Goal: Communication & Community: Answer question/provide support

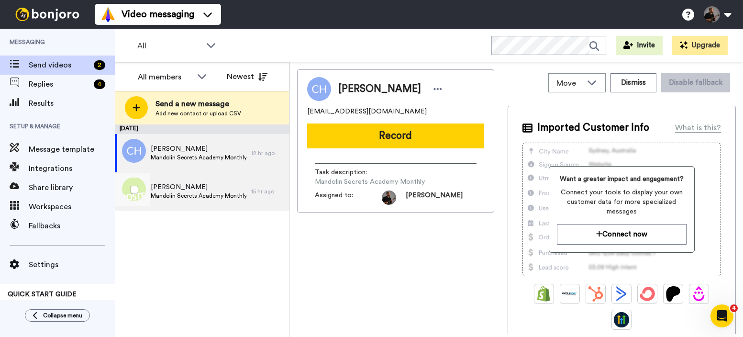
click at [189, 200] on div "Christian Denzel Mandolin Secrets Academy Monthly" at bounding box center [199, 191] width 96 height 18
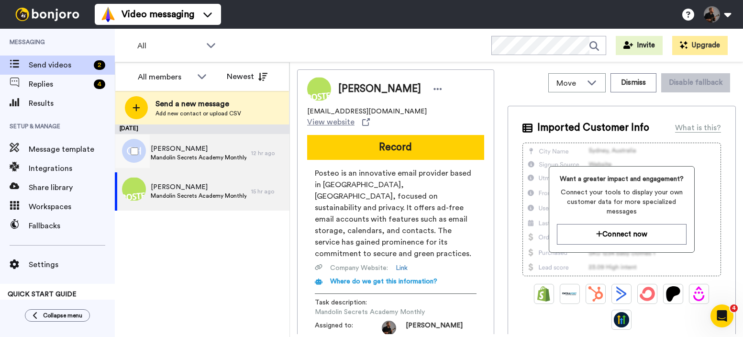
click at [244, 156] on span "Mandolin Secrets Academy Monthly" at bounding box center [199, 158] width 96 height 8
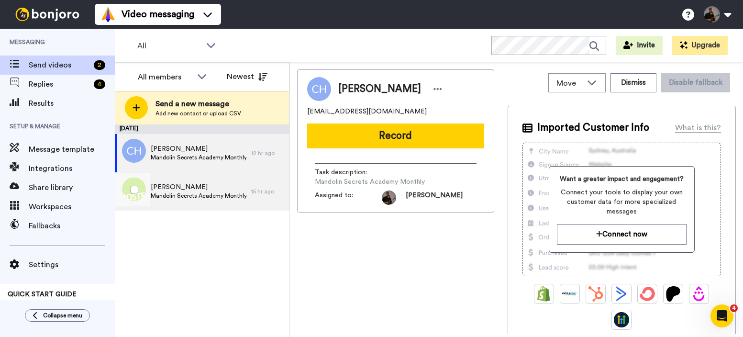
click at [183, 187] on span "Christian Denzel" at bounding box center [199, 187] width 96 height 10
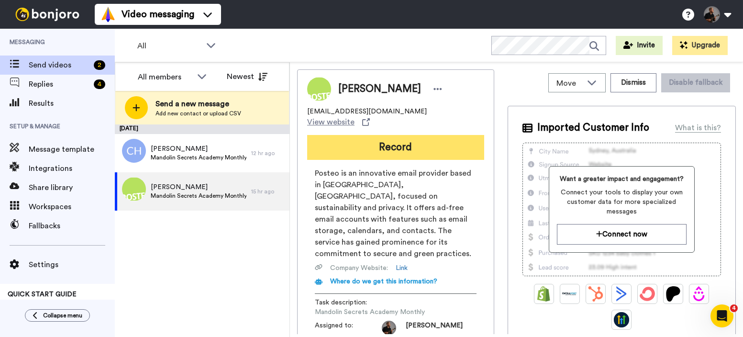
click at [404, 145] on button "Record" at bounding box center [395, 147] width 177 height 25
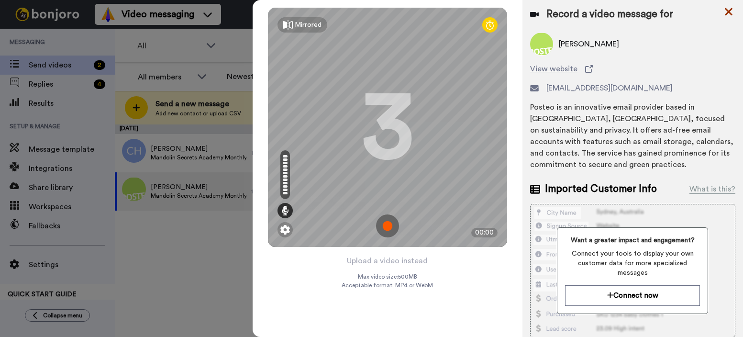
click at [726, 13] on icon at bounding box center [729, 12] width 8 height 8
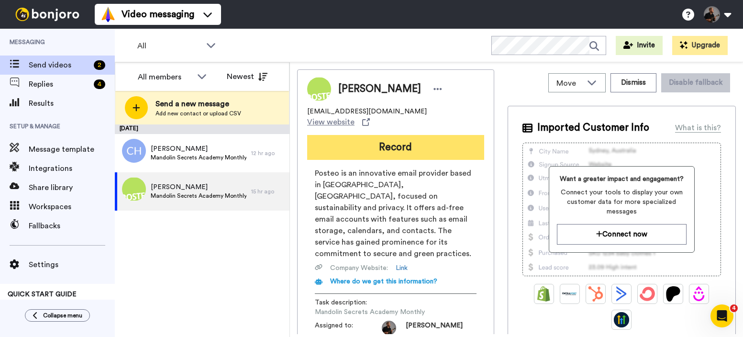
click at [423, 136] on button "Record" at bounding box center [395, 147] width 177 height 25
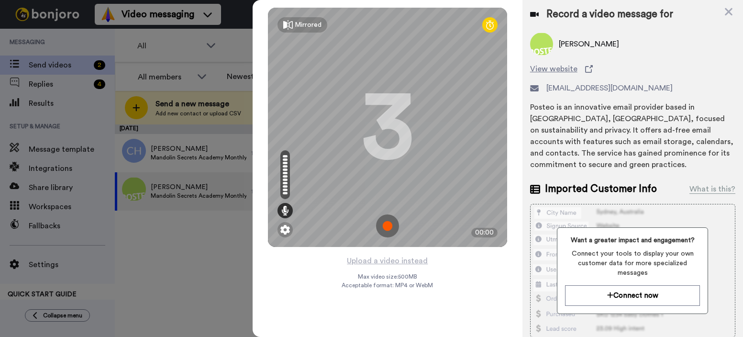
click at [388, 226] on img at bounding box center [387, 225] width 23 height 23
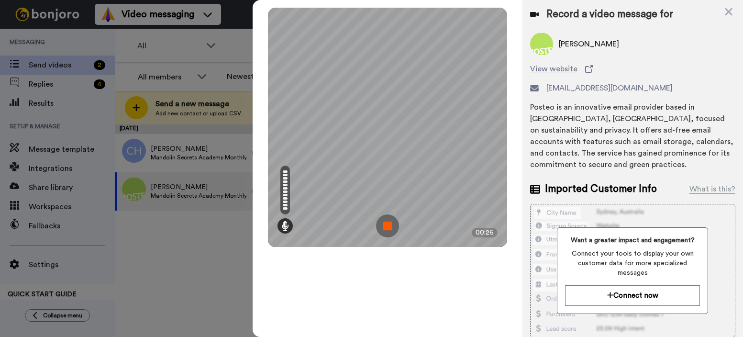
click at [382, 230] on img at bounding box center [387, 225] width 23 height 23
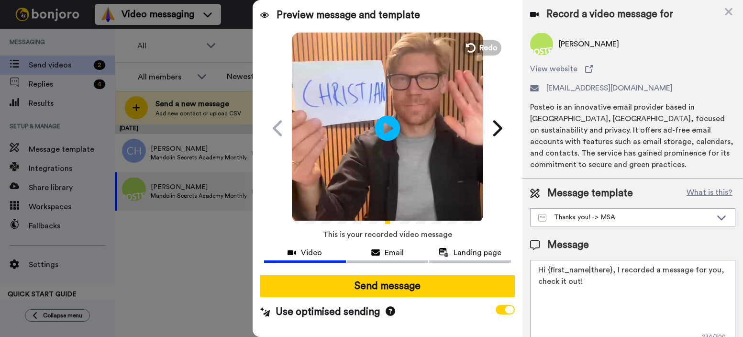
click at [387, 129] on icon "Play/Pause" at bounding box center [387, 127] width 25 height 45
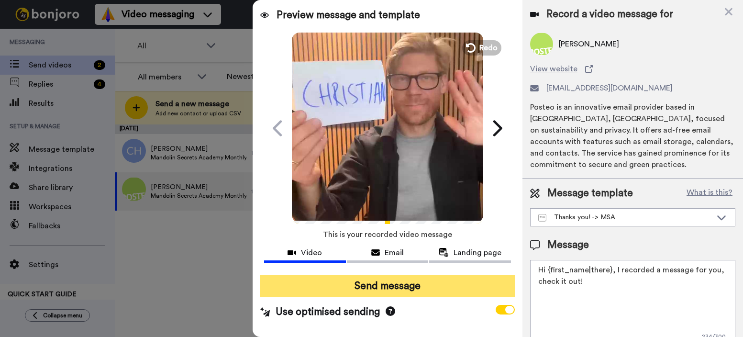
click at [378, 293] on button "Send message" at bounding box center [387, 286] width 255 height 22
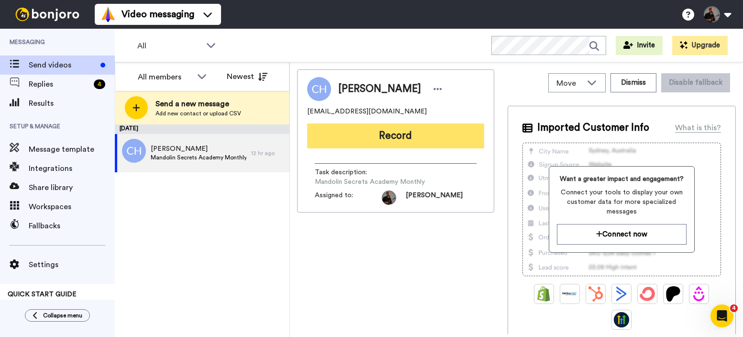
click at [421, 141] on button "Record" at bounding box center [395, 135] width 177 height 25
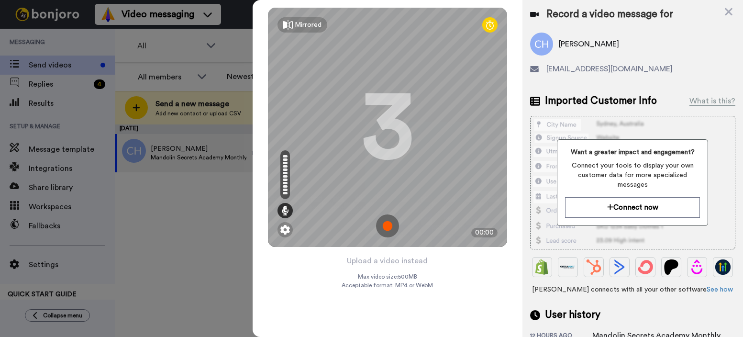
click at [387, 224] on img at bounding box center [387, 225] width 23 height 23
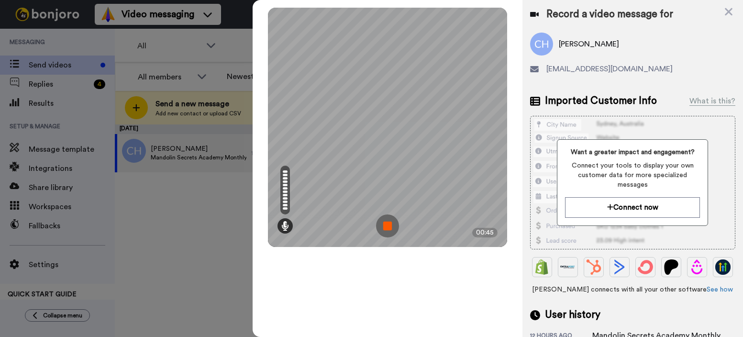
click at [386, 231] on img at bounding box center [387, 225] width 23 height 23
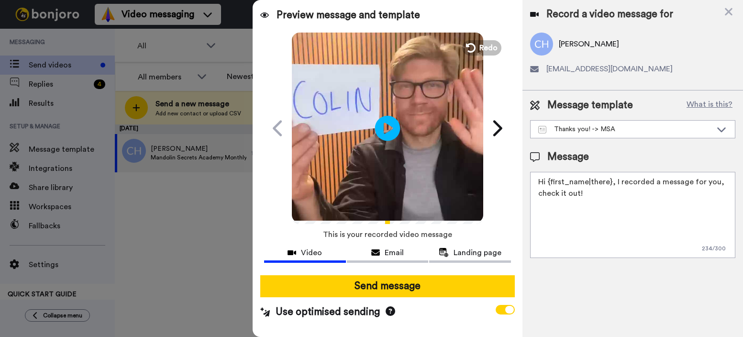
click at [387, 121] on icon at bounding box center [387, 127] width 25 height 25
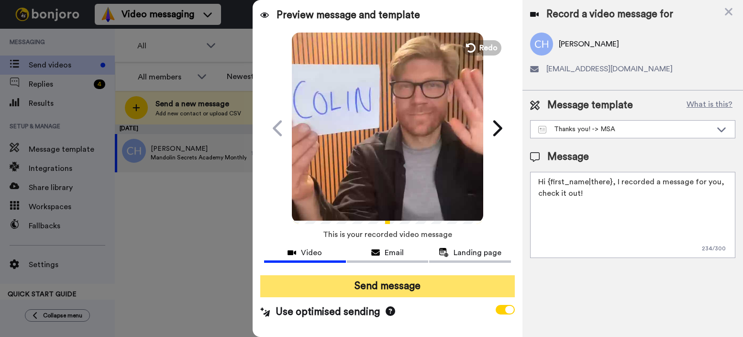
click at [393, 282] on button "Send message" at bounding box center [387, 286] width 255 height 22
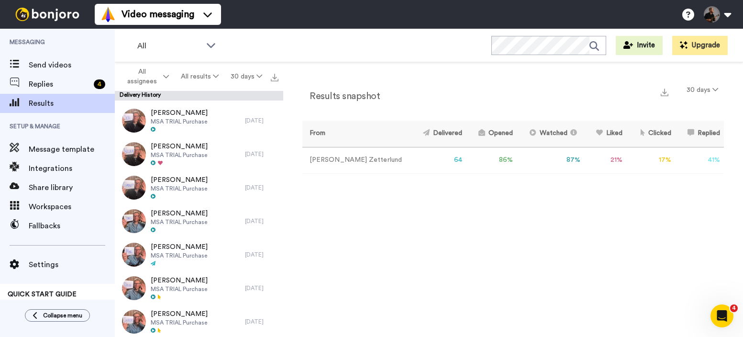
scroll to position [1006, 0]
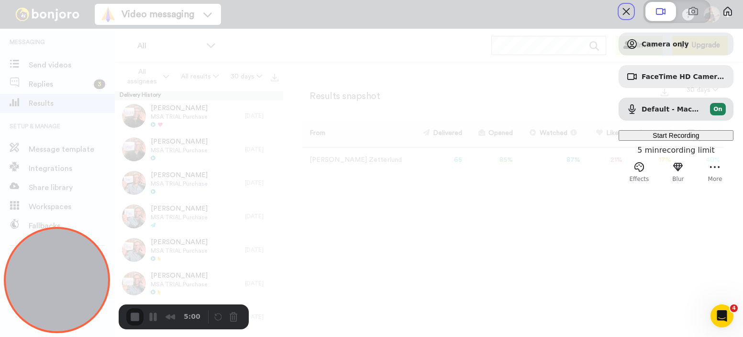
click at [671, 139] on span "Start Recording" at bounding box center [676, 136] width 46 height 8
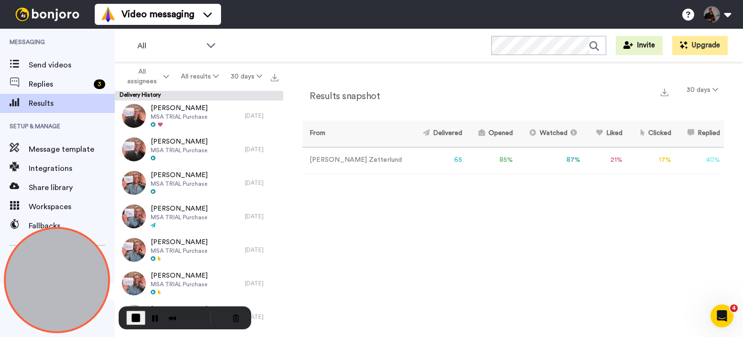
click at [137, 314] on span "End Recording" at bounding box center [135, 317] width 11 height 11
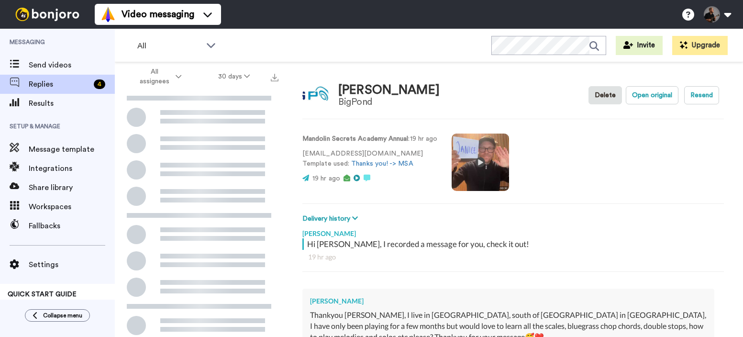
scroll to position [134, 0]
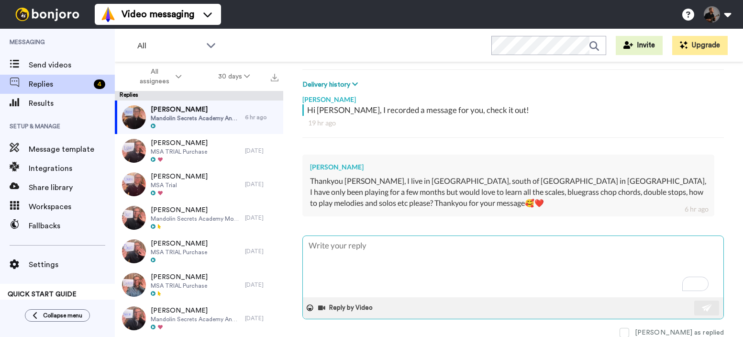
click at [405, 262] on textarea "To enrich screen reader interactions, please activate Accessibility in Grammarl…" at bounding box center [513, 266] width 421 height 61
type textarea "T"
type textarea "x"
type textarea "Th"
type textarea "x"
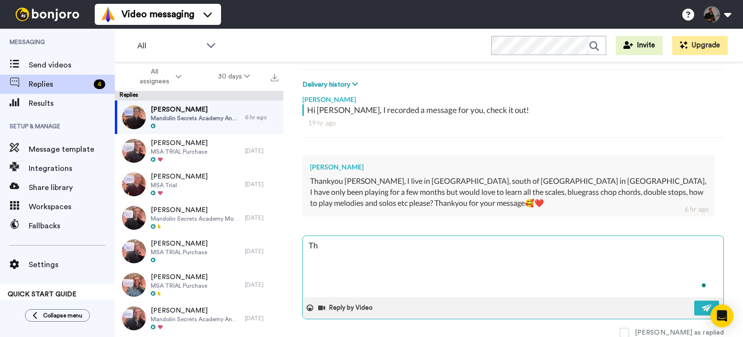
type textarea "Tha"
type textarea "x"
type textarea "Thank"
type textarea "x"
type textarea "Thanks"
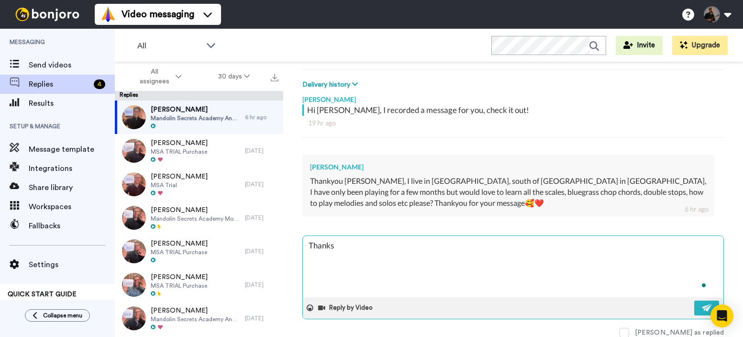
type textarea "x"
type textarea "Thanks"
type textarea "x"
type textarea "Thanks J"
type textarea "x"
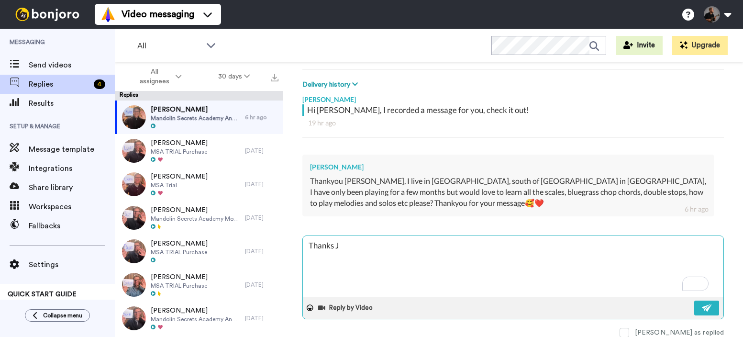
type textarea "Thanks [PERSON_NAME]"
type textarea "x"
type textarea "Thanks Jan"
type textarea "x"
type textarea "Thanks [PERSON_NAME]"
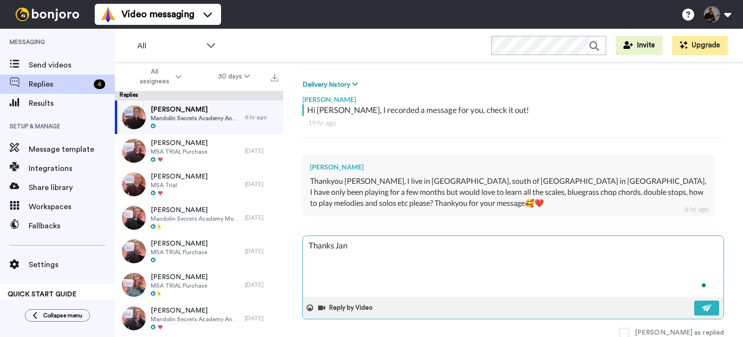
type textarea "x"
type textarea "Thanks Janic"
type textarea "x"
type textarea "Thanks [PERSON_NAME]"
type textarea "x"
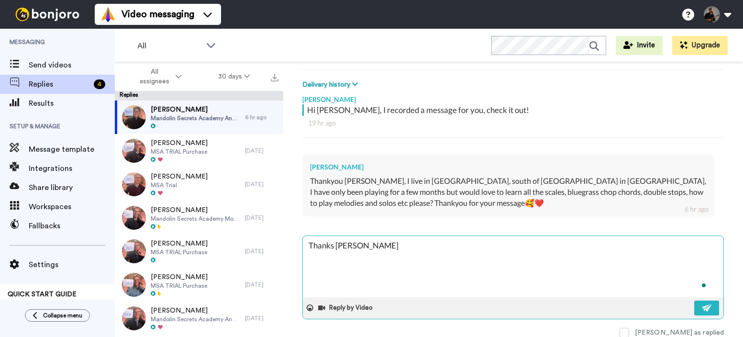
type textarea "Thanks [PERSON_NAME]!"
type textarea "x"
type textarea "Thanks [PERSON_NAME]!"
type textarea "x"
type textarea "Thanks [PERSON_NAME]!"
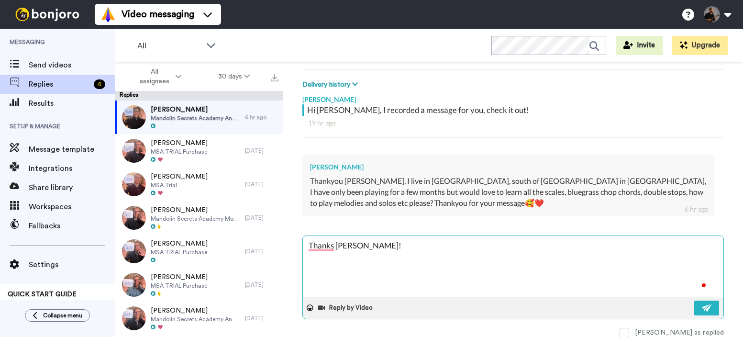
type textarea "x"
type textarea "Thanks [PERSON_NAME]!"
type textarea "x"
type textarea "Thanks [PERSON_NAME]!"
type textarea "x"
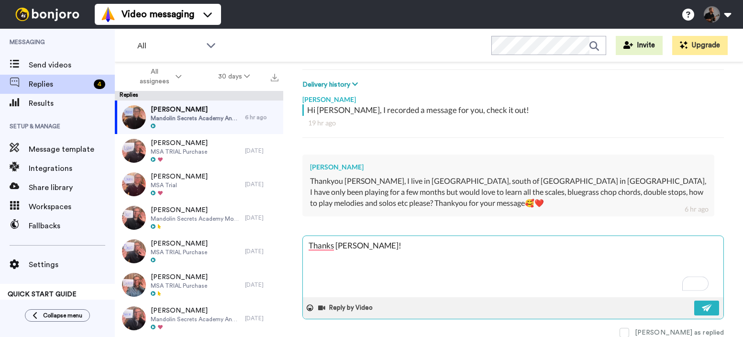
type textarea "Thanks [PERSON_NAME]!"
type textarea "x"
type textarea "Thanks [PERSON_NAME]! Glad you want to stick around in the Academy with a yearl…"
type textarea "x"
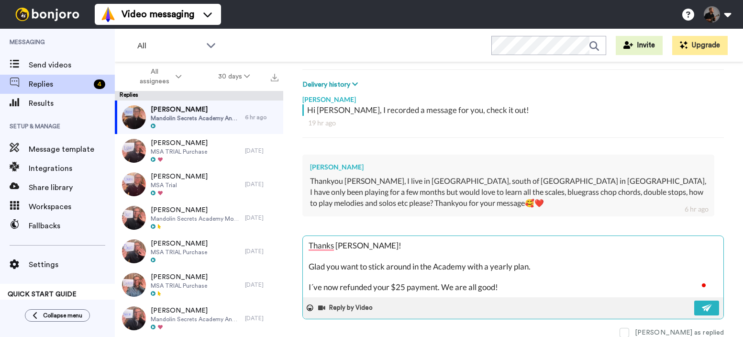
type textarea "Thanks [PERSON_NAME]! Glad you want to stick around in the Academy with a yearl…"
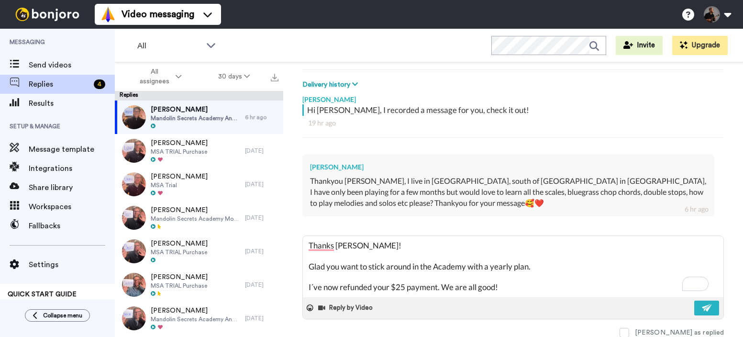
type textarea "x"
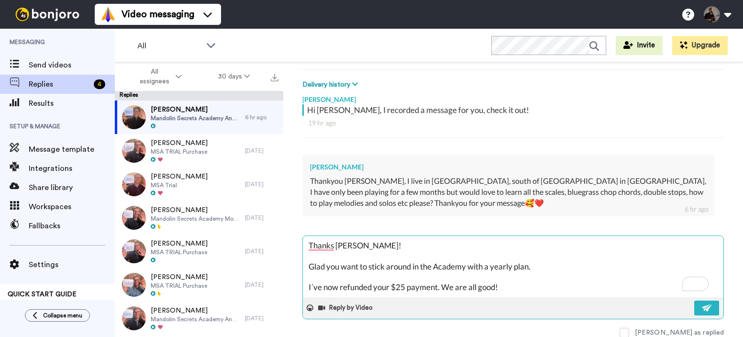
click at [391, 241] on textarea "Thanks [PERSON_NAME]! Glad you want to stick around in the Academy with a yearl…" at bounding box center [513, 266] width 421 height 61
paste textarea "It all sounds good👍 🙂 If you feel like it, please leave us an introduction in t…"
type textarea "Thanks [PERSON_NAME]! It all sounds good👍 🙂 If you feel like it, please leave u…"
type textarea "x"
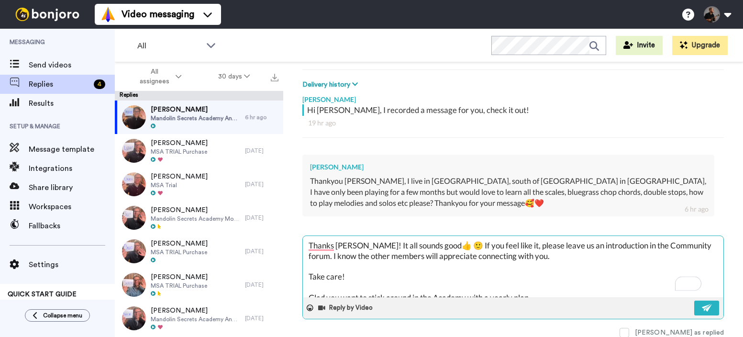
click at [443, 246] on textarea "Thanks [PERSON_NAME]! It all sounds good👍 🙂 If you feel like it, please leave u…" at bounding box center [513, 266] width 421 height 61
type textarea "Thanks [PERSON_NAME]! It all sounds good👍 🙂 If you feel like it, please leave u…"
type textarea "x"
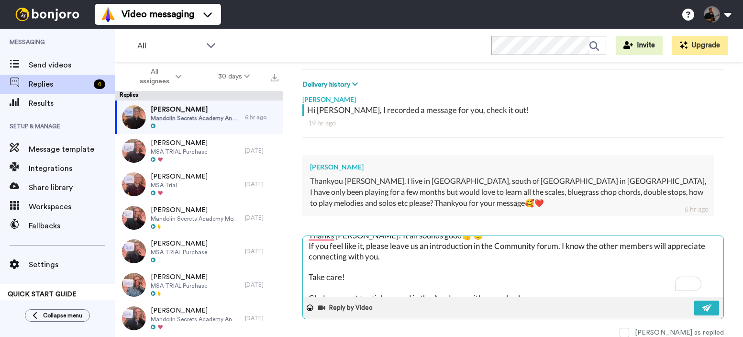
scroll to position [18, 0]
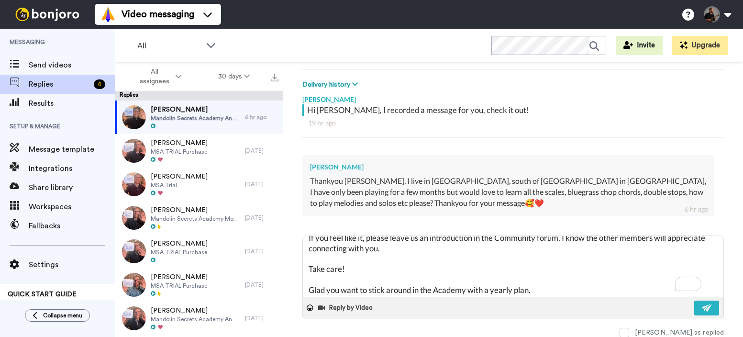
drag, startPoint x: 357, startPoint y: 277, endPoint x: 291, endPoint y: 270, distance: 66.3
click at [291, 270] on div "[PERSON_NAME] BigPond Delete Open original Resend Mandolin Secrets Academy Annu…" at bounding box center [513, 216] width 460 height 308
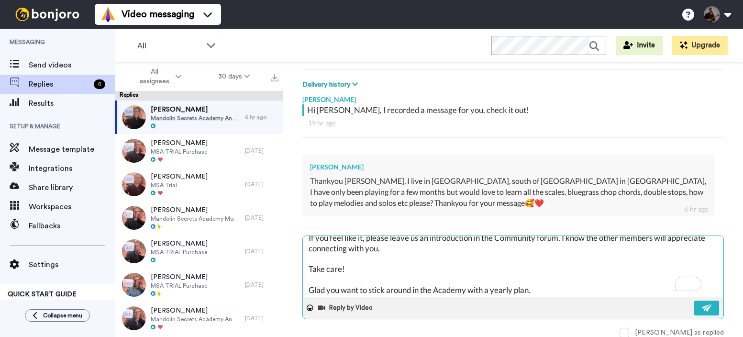
click at [430, 278] on textarea "Thanks [PERSON_NAME]! It all sounds good👍 🙂 If you feel like it, please leave u…" at bounding box center [513, 266] width 421 height 61
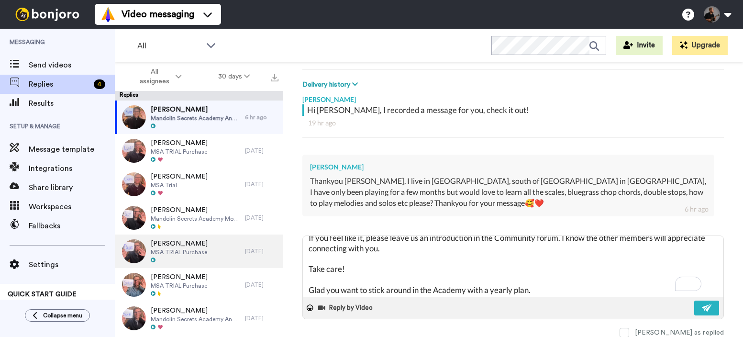
drag, startPoint x: 548, startPoint y: 292, endPoint x: 275, endPoint y: 266, distance: 274.0
click at [275, 266] on div "All assignees 30 days Replies [PERSON_NAME] Mandolin Secrets Academy Annual 6 h…" at bounding box center [429, 216] width 628 height 308
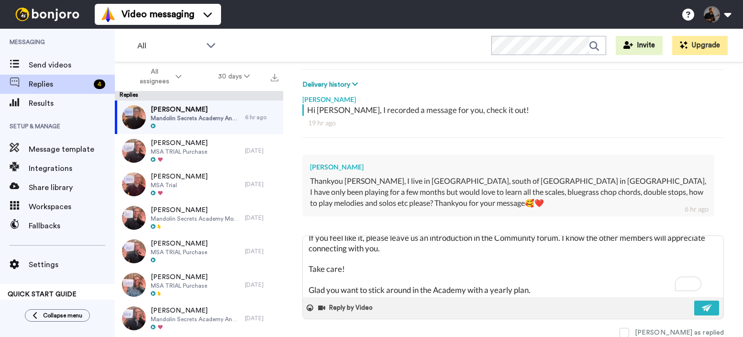
type textarea "Thanks [PERSON_NAME]! It all sounds good👍 🙂 If you feel like it, please leave u…"
type textarea "x"
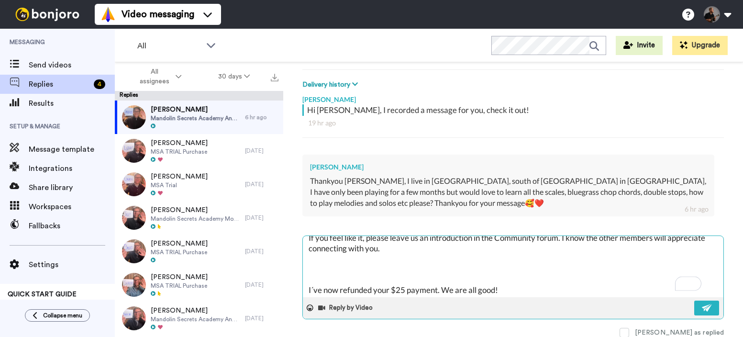
click at [306, 290] on textarea "Thanks [PERSON_NAME]! It all sounds good👍 🙂 If you feel like it, please leave u…" at bounding box center [513, 266] width 421 height 61
type textarea "Thanks [PERSON_NAME]! It all sounds good👍 🙂 If you feel like it, please leave u…"
type textarea "x"
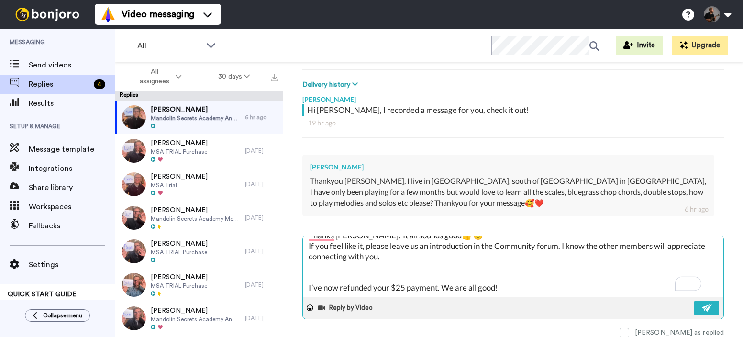
scroll to position [10, 0]
type textarea "Thanks [PERSON_NAME]! It all sounds good👍 🙂 If you feel like it, please leave u…"
type textarea "x"
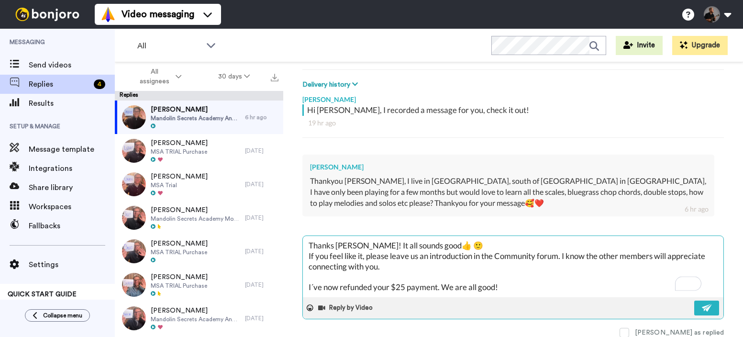
scroll to position [0, 0]
type textarea "Thanks [PERSON_NAME]! It all sounds good👍 🙂 If you feel like it, please leave u…"
type textarea "x"
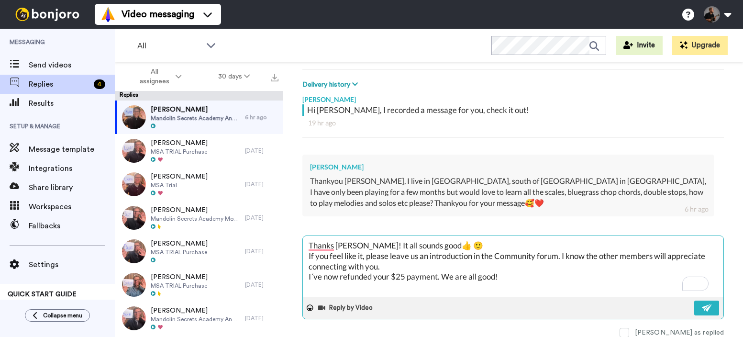
type textarea "Thanks [PERSON_NAME]! It all sounds good👍 🙂 If you feel like it, please leave u…"
type textarea "x"
type textarea "Thanks [PERSON_NAME]! It all sounds good👍 🙂 If you feel like it, please leave u…"
type textarea "x"
type textarea "Thanks [PERSON_NAME]! It all sounds good👍 🙂 If you feel like it, please leave u…"
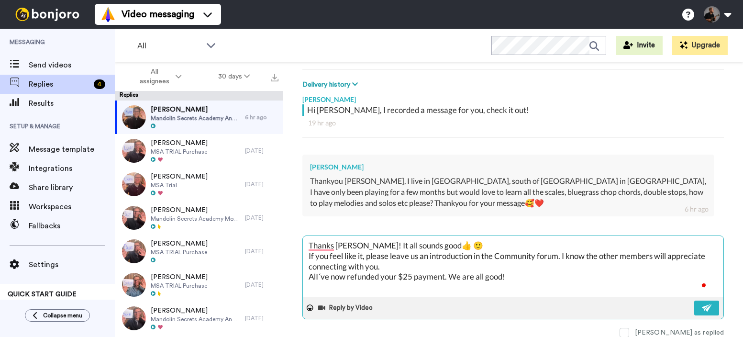
type textarea "x"
type textarea "Thanks [PERSON_NAME]! It all sounds good👍 🙂 If you feel like it, please leave u…"
type textarea "x"
type textarea "Thanks [PERSON_NAME]! It all sounds good👍 🙂 If you feel like it, please leave u…"
type textarea "x"
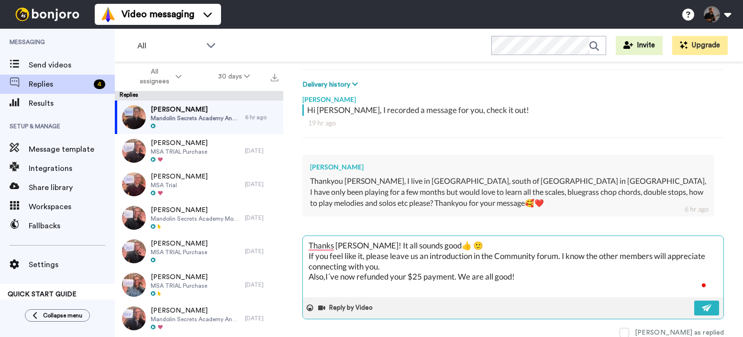
type textarea "Thanks [PERSON_NAME]! It all sounds good👍 🙂 If you feel like it, please leave u…"
type textarea "x"
type textarea "Thanks [PERSON_NAME]! It all sounds good👍 🙂 If you feel like it, please leave u…"
click at [702, 306] on img at bounding box center [707, 308] width 11 height 8
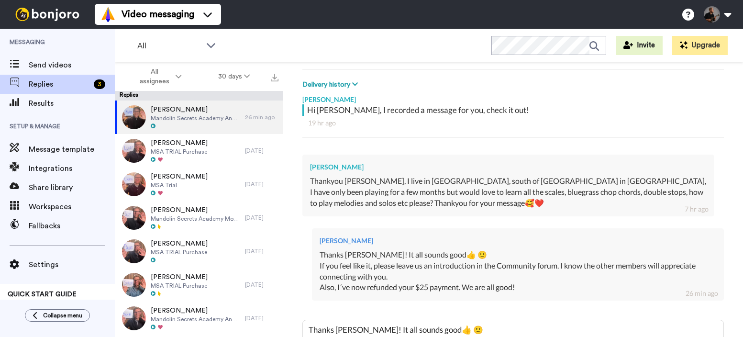
type textarea "x"
